Goal: Contribute content

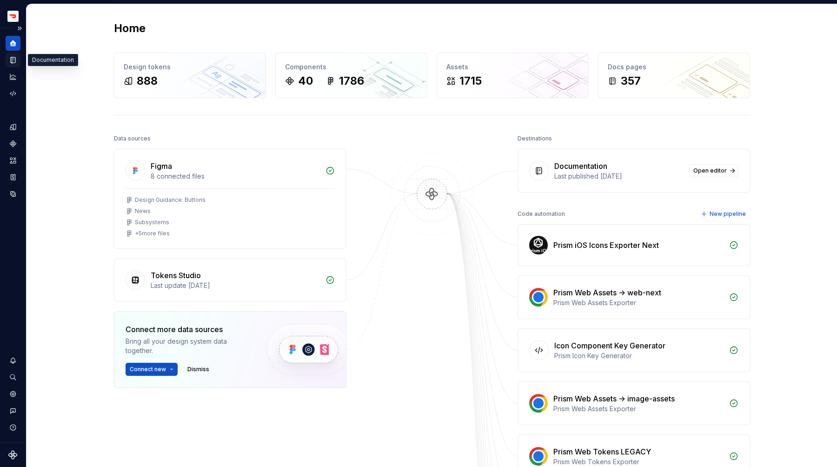
click at [13, 64] on icon "Documentation" at bounding box center [13, 60] width 8 height 8
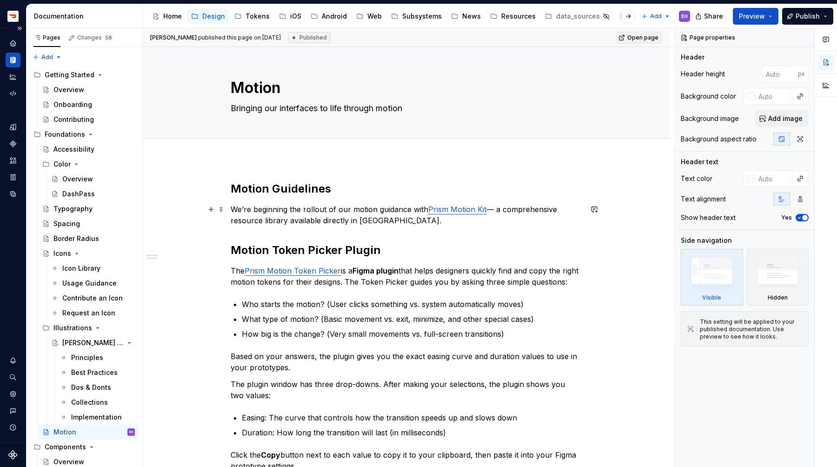
click at [474, 211] on link "Prism Motion Kit" at bounding box center [457, 209] width 58 height 9
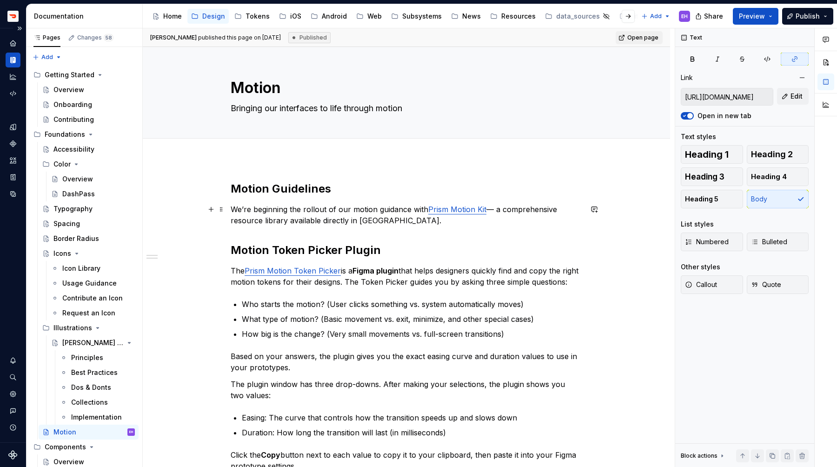
type textarea "*"
click at [795, 94] on span "Edit" at bounding box center [796, 96] width 12 height 9
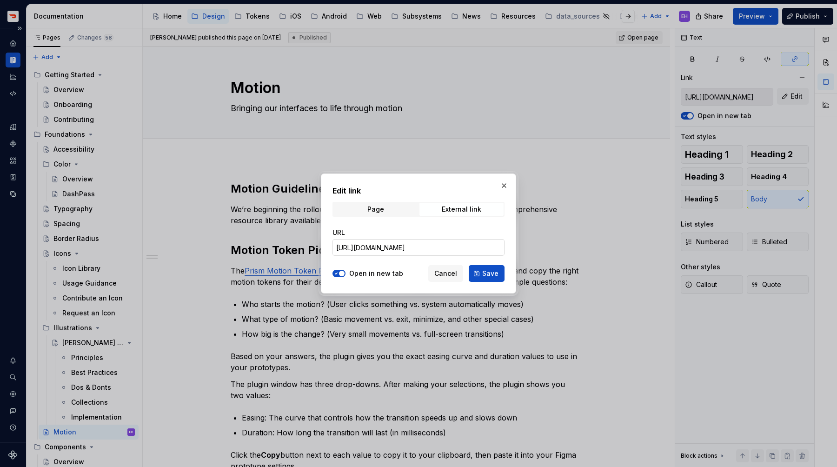
click at [446, 246] on input "[URL][DOMAIN_NAME]" at bounding box center [418, 247] width 172 height 17
click at [450, 205] on span "External link" at bounding box center [461, 209] width 84 height 13
click at [451, 207] on div "External link" at bounding box center [462, 208] width 40 height 7
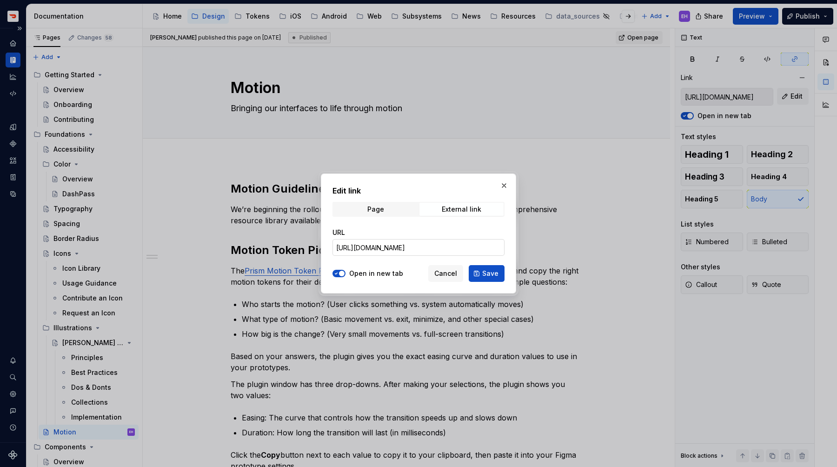
click at [442, 247] on input "[URL][DOMAIN_NAME]" at bounding box center [418, 247] width 172 height 17
paste input "[URL][DOMAIN_NAME]"
type input "[URL][DOMAIN_NAME]"
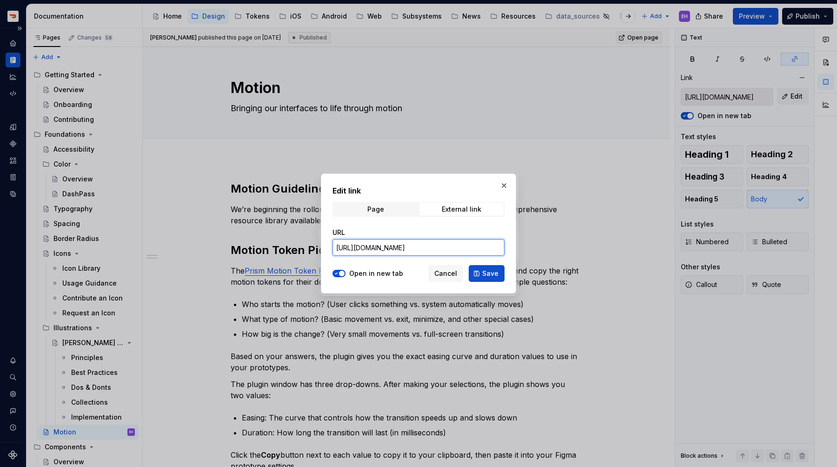
scroll to position [0, 182]
click at [488, 271] on span "Save" at bounding box center [490, 273] width 16 height 9
type input "[URL][DOMAIN_NAME]"
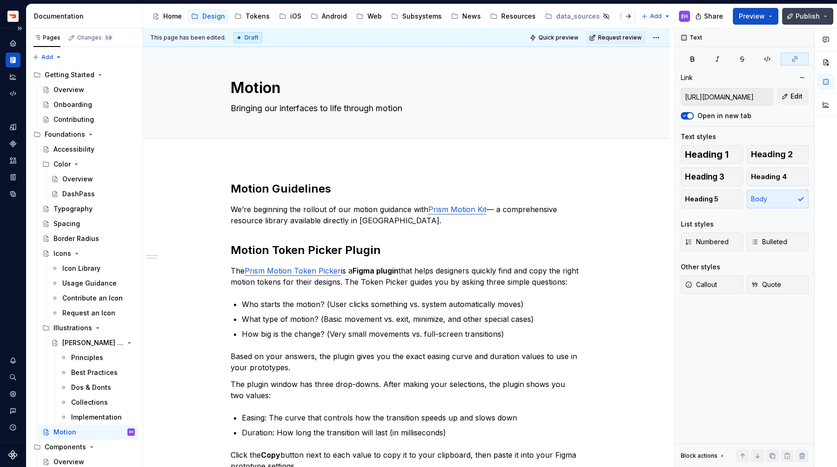
click at [807, 15] on span "Publish" at bounding box center [807, 16] width 24 height 9
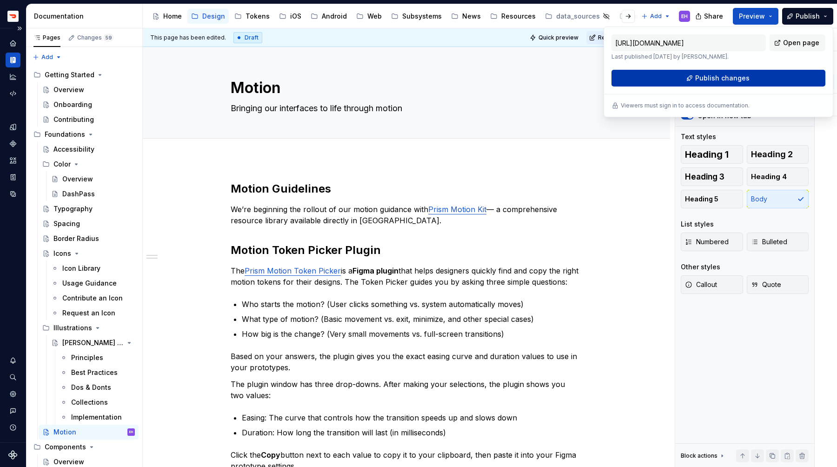
click at [762, 75] on button "Publish changes" at bounding box center [718, 78] width 214 height 17
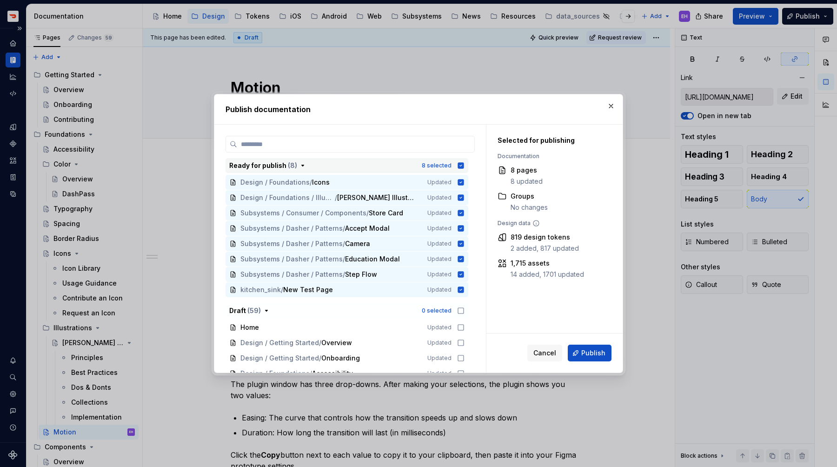
click at [464, 168] on icon "button" at bounding box center [461, 165] width 6 height 6
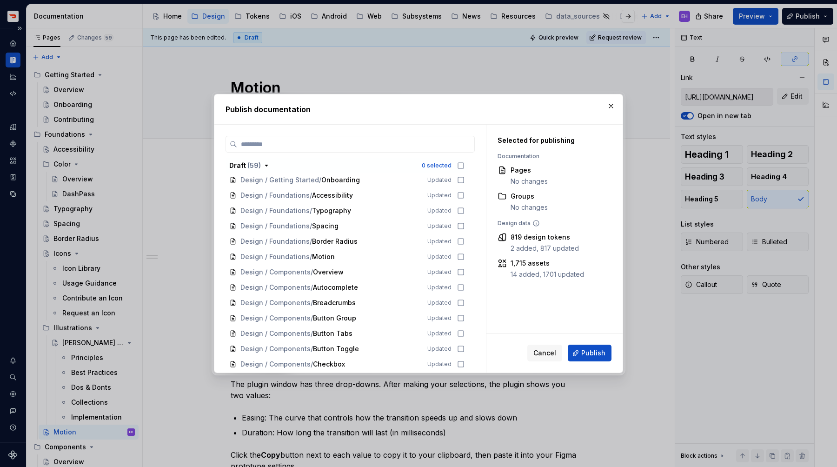
scroll to position [185, 0]
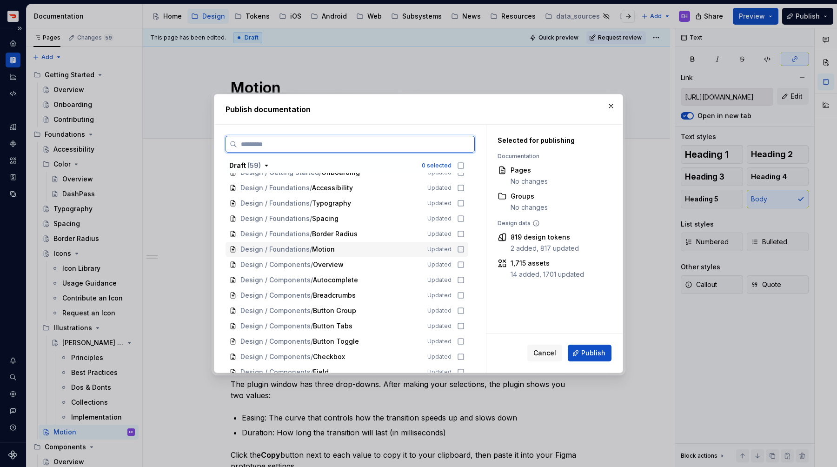
click at [464, 250] on icon at bounding box center [460, 248] width 7 height 7
click at [586, 351] on span "Publish" at bounding box center [593, 352] width 24 height 9
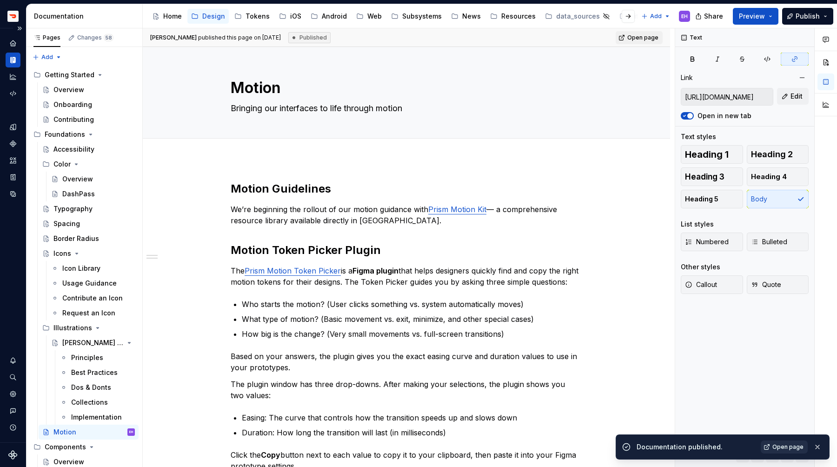
click at [779, 447] on span "Open page" at bounding box center [787, 446] width 31 height 7
type textarea "*"
